Goal: Information Seeking & Learning: Learn about a topic

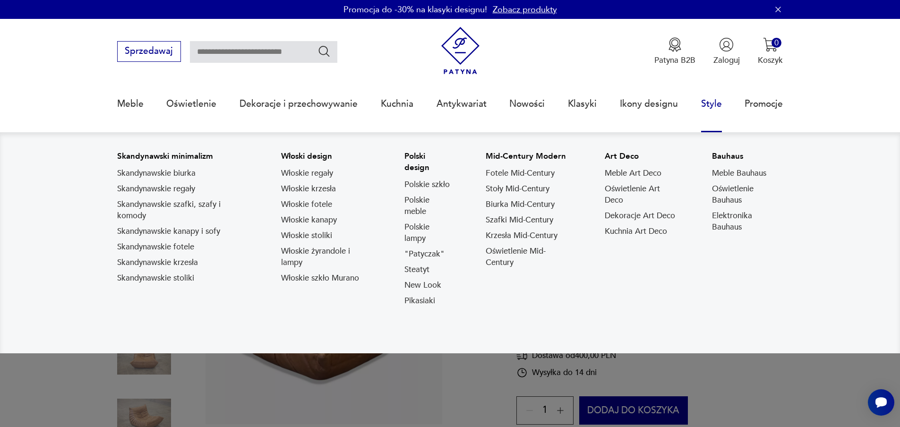
click at [710, 104] on link "Style" at bounding box center [711, 103] width 21 height 43
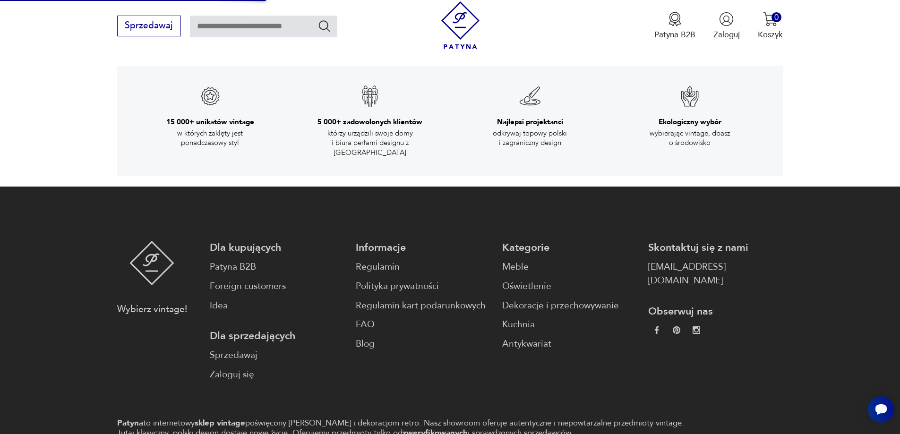
scroll to position [1907, 0]
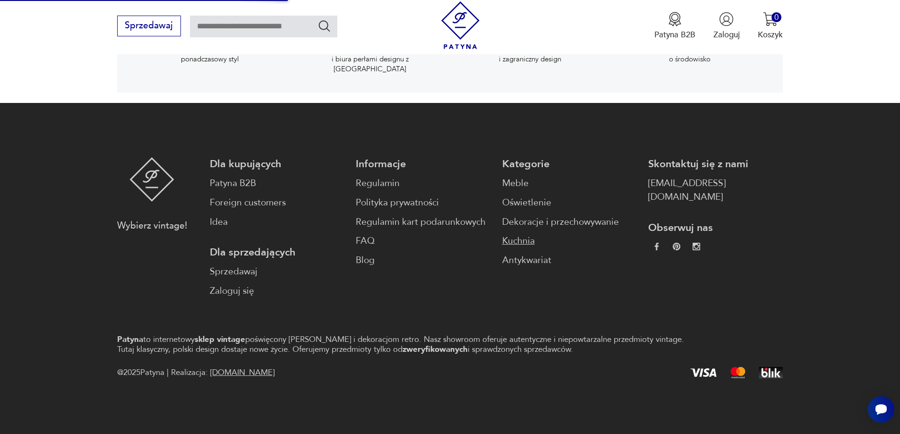
click at [502, 234] on link "Kuchnia" at bounding box center [569, 241] width 135 height 14
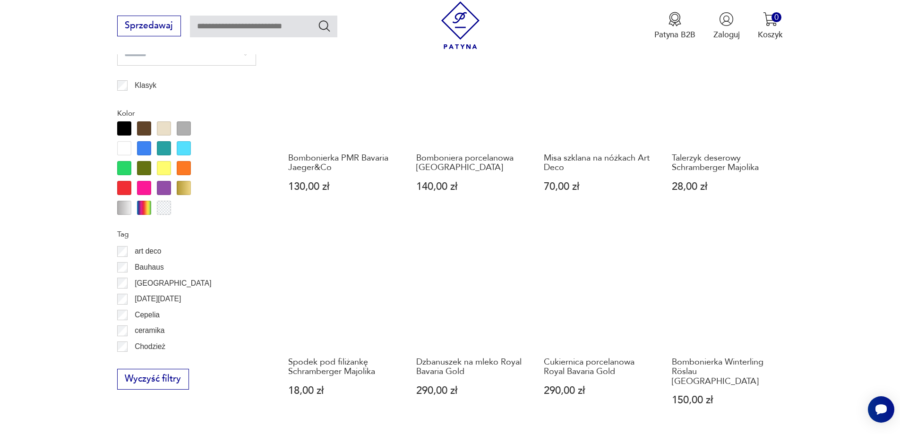
scroll to position [1023, 0]
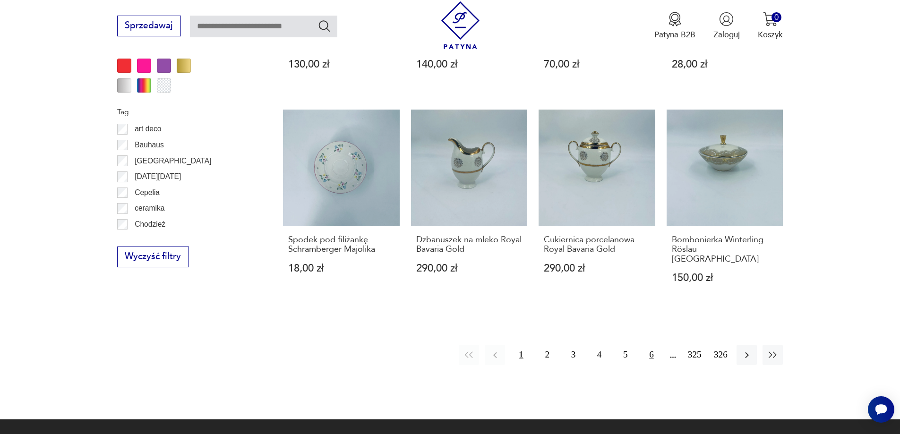
click at [655, 345] on button "6" at bounding box center [651, 355] width 20 height 20
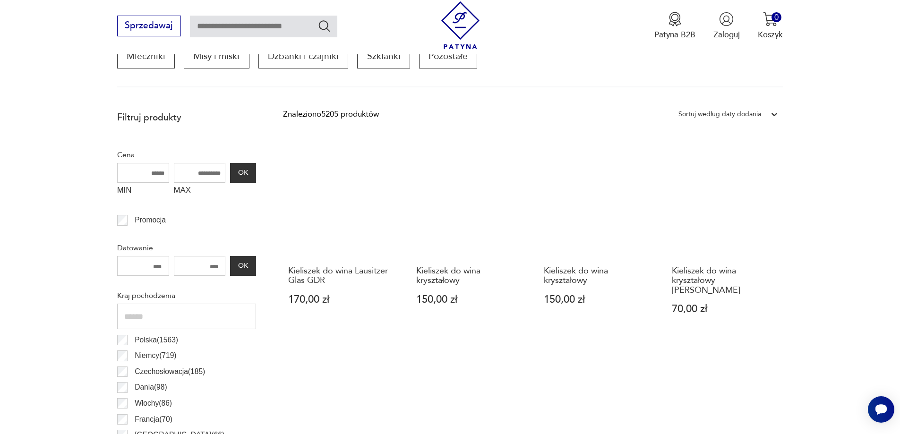
scroll to position [220, 0]
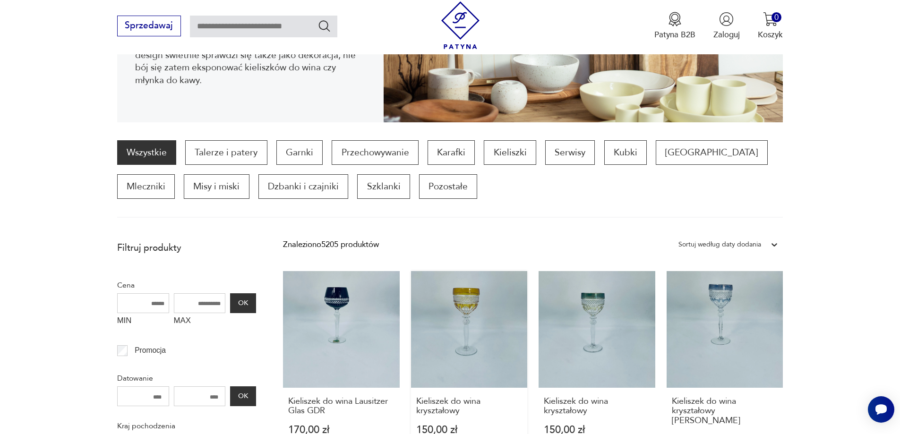
click at [445, 315] on link "Kieliszek do wina kryształowy 150,00 zł" at bounding box center [469, 369] width 117 height 196
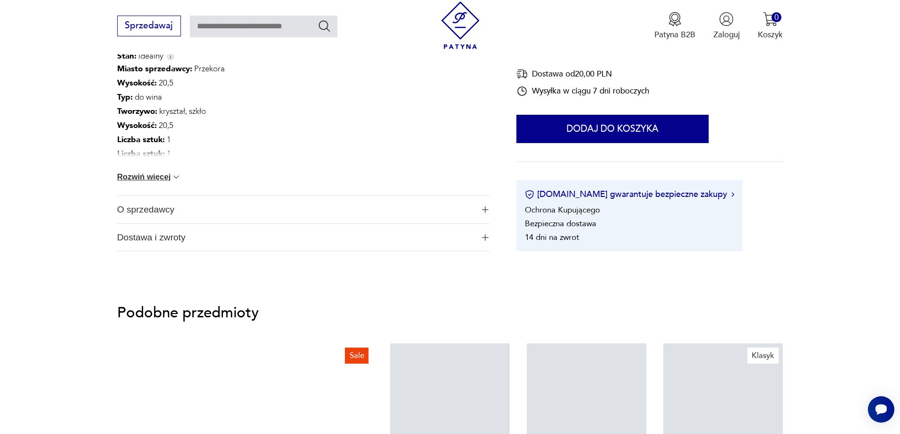
scroll to position [631, 0]
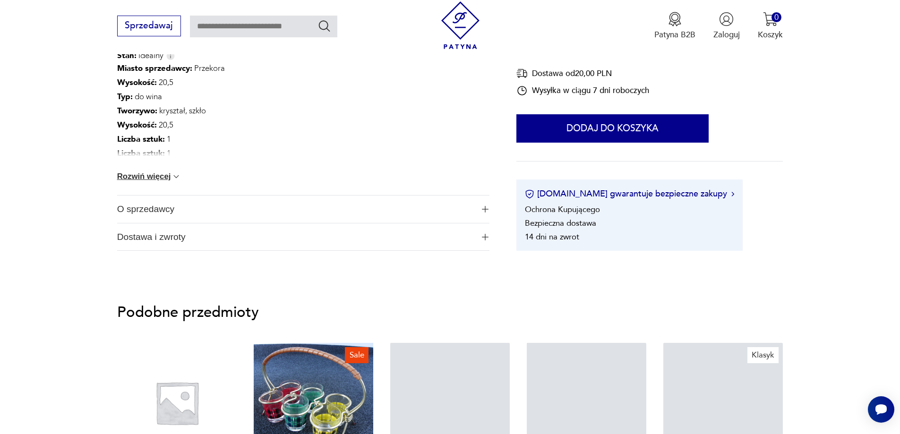
click at [476, 207] on button "O sprzedawcy" at bounding box center [303, 209] width 372 height 27
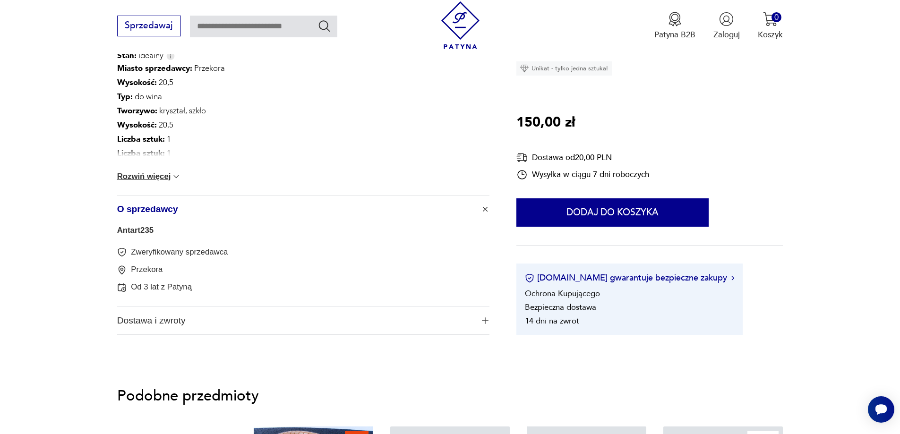
scroll to position [867, 0]
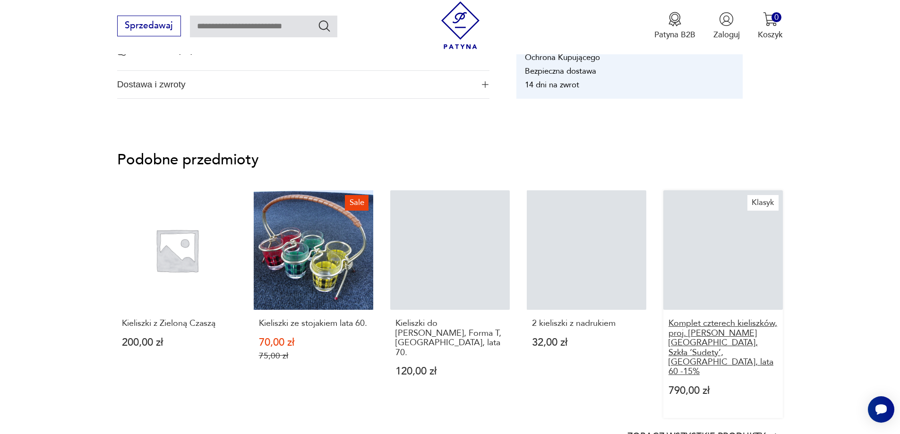
click at [686, 324] on p "Komplet czterech kieliszków, proj. Z. Horbowy, Szkła ‘Sudety’, Polska, lata 60 …" at bounding box center [723, 348] width 110 height 58
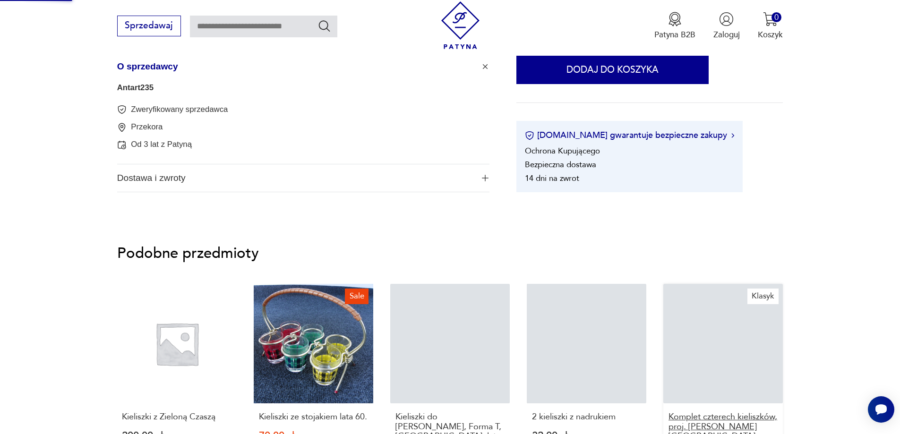
scroll to position [314, 0]
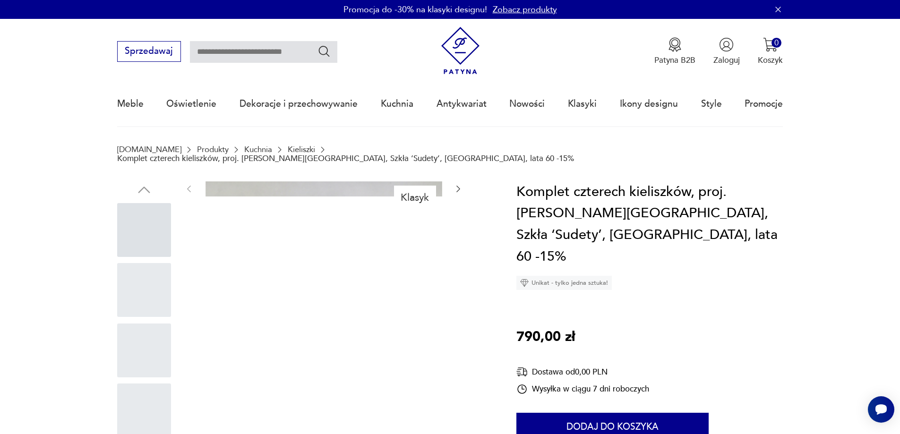
scroll to position [236, 0]
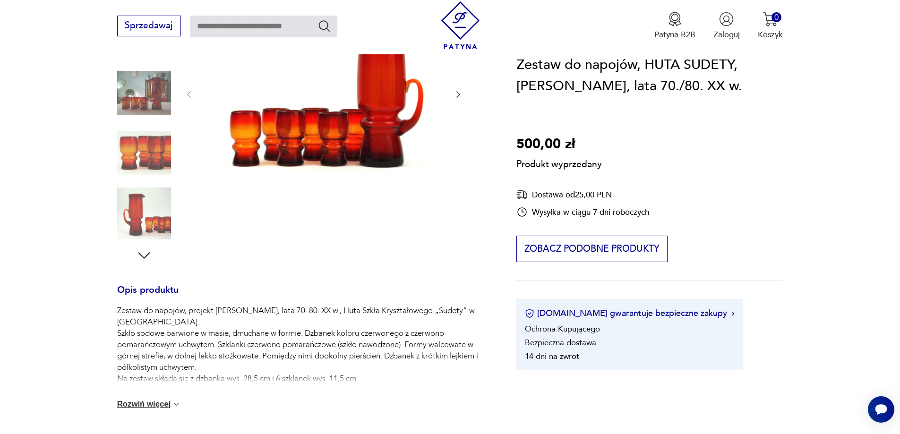
scroll to position [94, 0]
